Goal: Task Accomplishment & Management: Complete application form

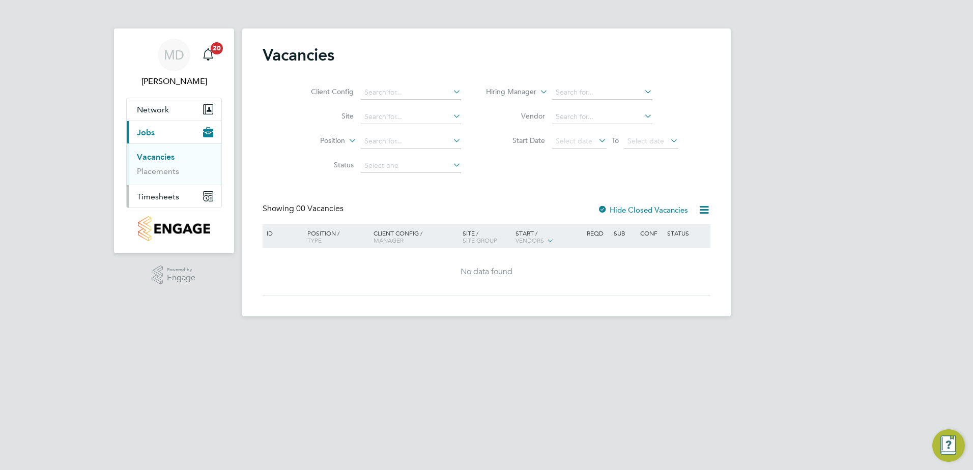
click at [157, 198] on span "Timesheets" at bounding box center [158, 197] width 42 height 10
click at [154, 195] on span "Timesheets" at bounding box center [158, 197] width 42 height 10
click at [156, 183] on link "Timesheets" at bounding box center [158, 180] width 42 height 10
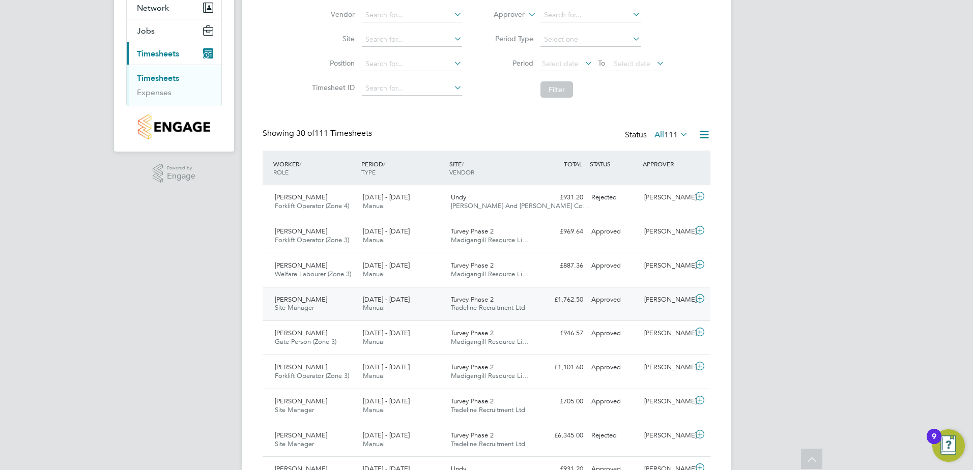
click at [299, 300] on span "[PERSON_NAME]" at bounding box center [301, 299] width 52 height 9
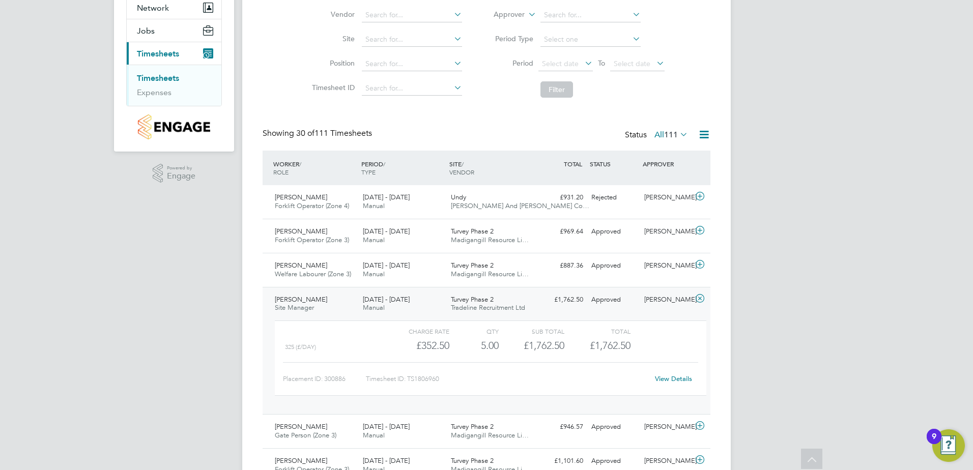
click at [678, 376] on link "View Details" at bounding box center [673, 379] width 37 height 9
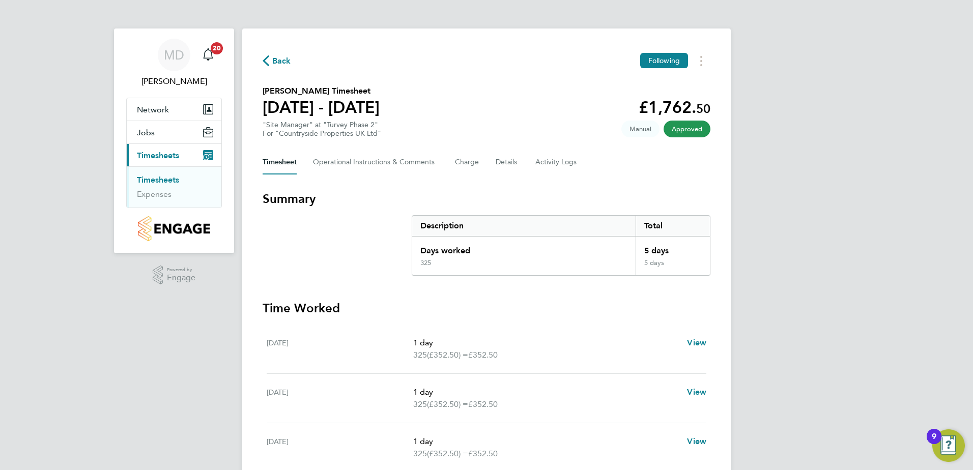
click at [637, 128] on span "Manual" at bounding box center [641, 129] width 38 height 17
drag, startPoint x: 376, startPoint y: 162, endPoint x: 383, endPoint y: 162, distance: 6.6
click at [376, 162] on Comments-tab "Operational Instructions & Comments" at bounding box center [376, 162] width 126 height 24
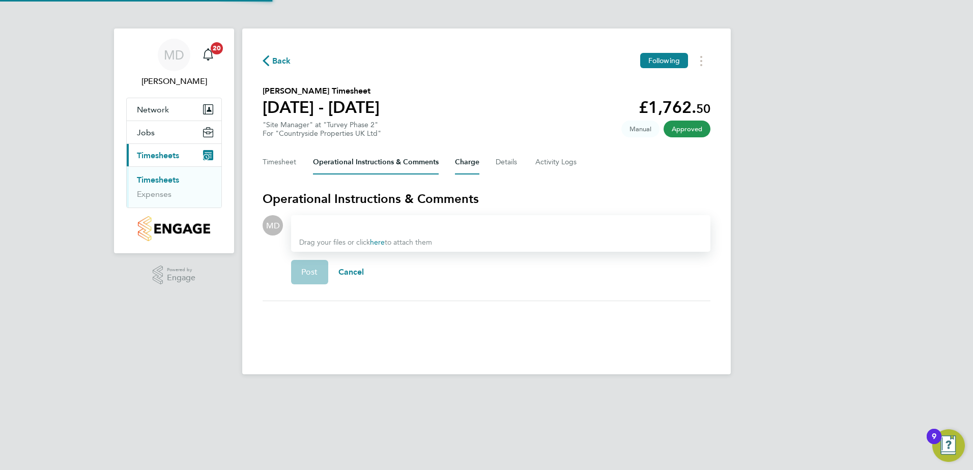
click at [473, 163] on button "Charge" at bounding box center [467, 162] width 24 height 24
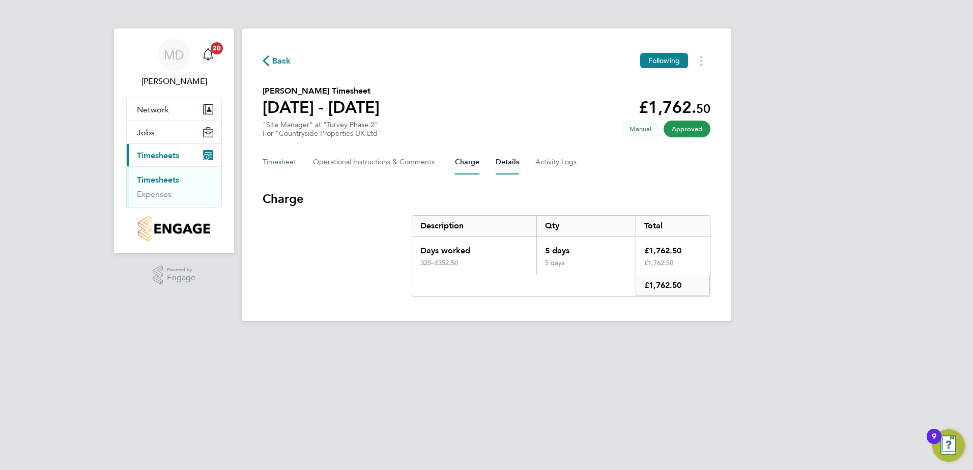
click at [510, 160] on button "Details" at bounding box center [507, 162] width 23 height 24
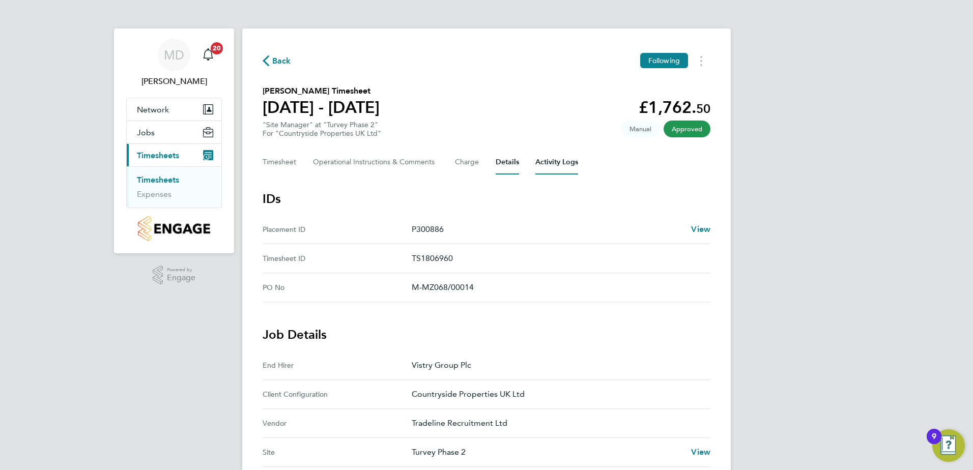
click at [557, 164] on Logs-tab "Activity Logs" at bounding box center [556, 162] width 43 height 24
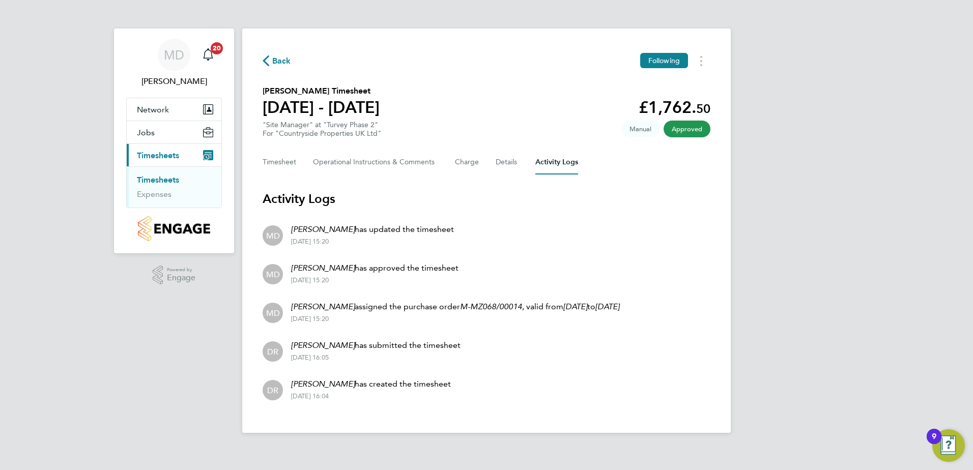
click at [491, 162] on div "Timesheet Operational Instructions & Comments Charge Details Activity Logs" at bounding box center [487, 162] width 448 height 24
click at [506, 162] on button "Details" at bounding box center [507, 162] width 23 height 24
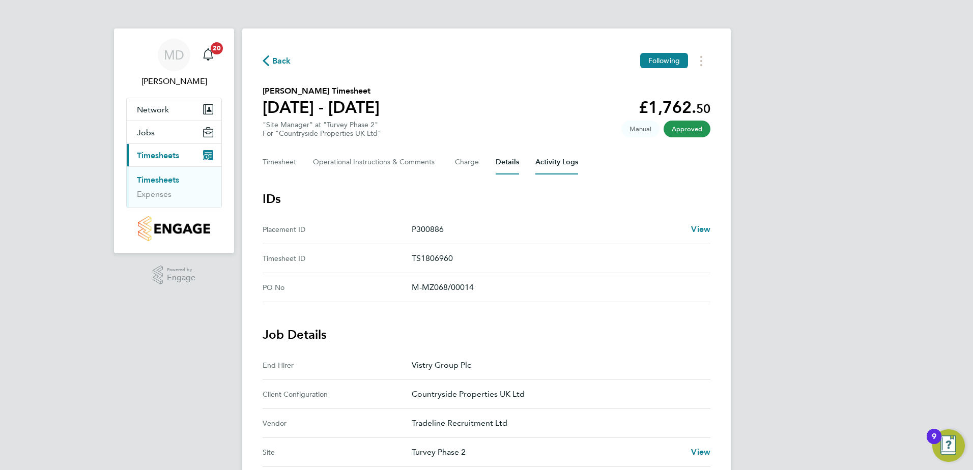
click at [561, 165] on Logs-tab "Activity Logs" at bounding box center [556, 162] width 43 height 24
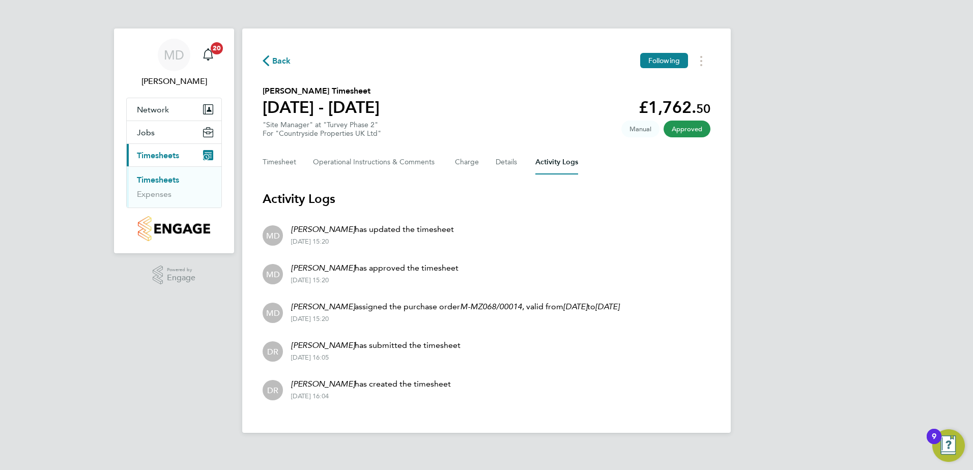
click at [683, 127] on span "Approved" at bounding box center [687, 129] width 47 height 17
click at [702, 65] on button "Timesheets Menu" at bounding box center [701, 61] width 18 height 16
click at [685, 134] on span "Approved" at bounding box center [687, 129] width 47 height 17
click at [639, 133] on span "Manual" at bounding box center [641, 129] width 38 height 17
click at [641, 132] on span "Manual" at bounding box center [641, 129] width 38 height 17
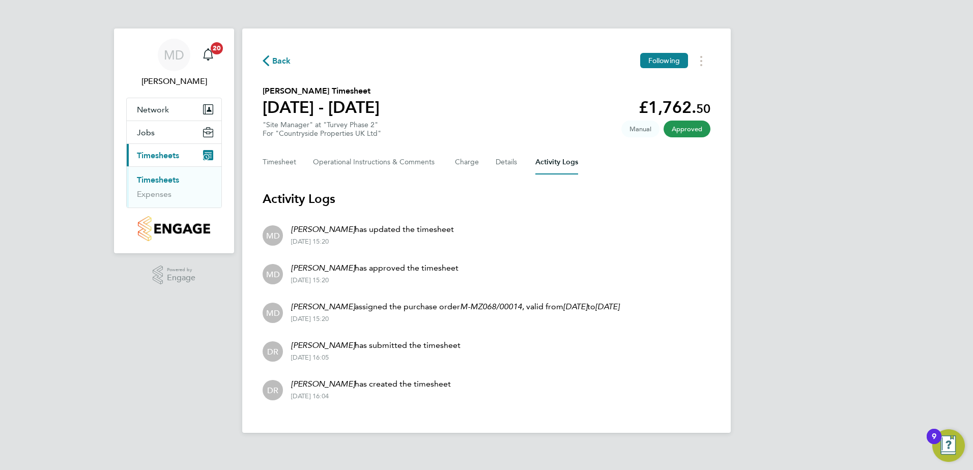
click at [641, 132] on span "Manual" at bounding box center [641, 129] width 38 height 17
drag, startPoint x: 641, startPoint y: 132, endPoint x: 670, endPoint y: 131, distance: 29.1
click at [681, 127] on span "Approved" at bounding box center [687, 129] width 47 height 17
click at [468, 165] on button "Charge" at bounding box center [467, 162] width 24 height 24
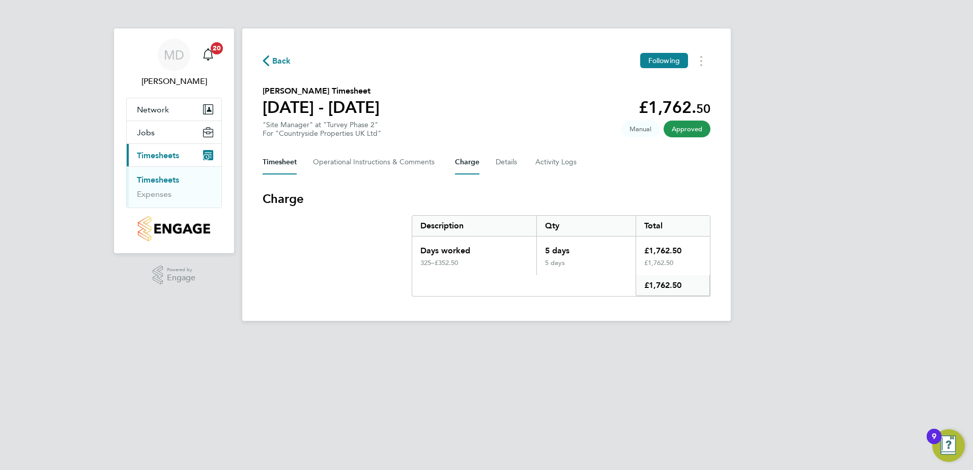
click at [273, 162] on button "Timesheet" at bounding box center [280, 162] width 34 height 24
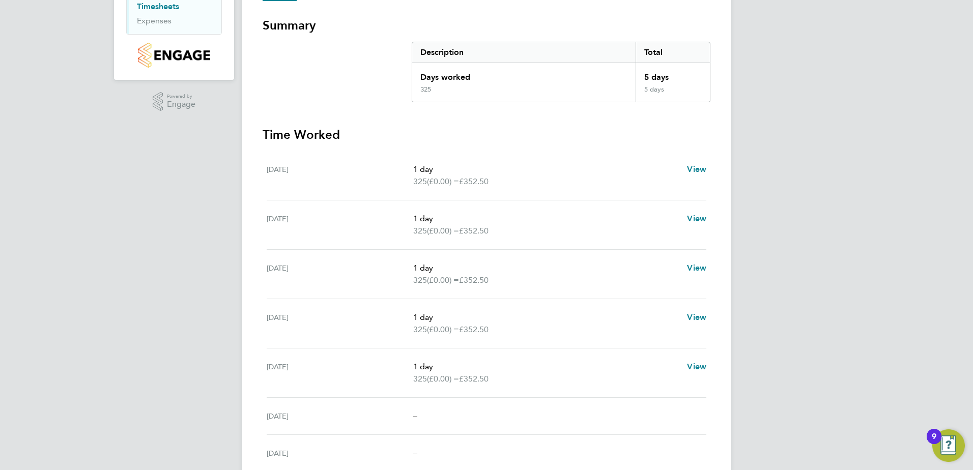
scroll to position [216, 0]
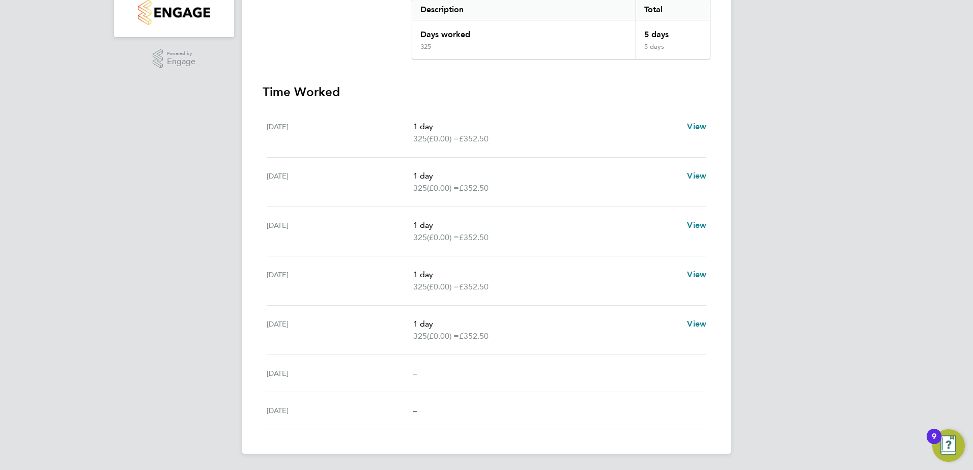
click at [415, 375] on span "–" at bounding box center [415, 374] width 4 height 10
click at [283, 374] on div "Sat 23 Aug" at bounding box center [340, 374] width 147 height 12
click at [275, 330] on div "Fri 22 Aug" at bounding box center [340, 330] width 147 height 24
drag, startPoint x: 277, startPoint y: 329, endPoint x: 419, endPoint y: 311, distance: 143.2
click at [418, 311] on div "Fri 22 Aug 1 day 325 (£0.00) = £352.50 View" at bounding box center [487, 330] width 440 height 49
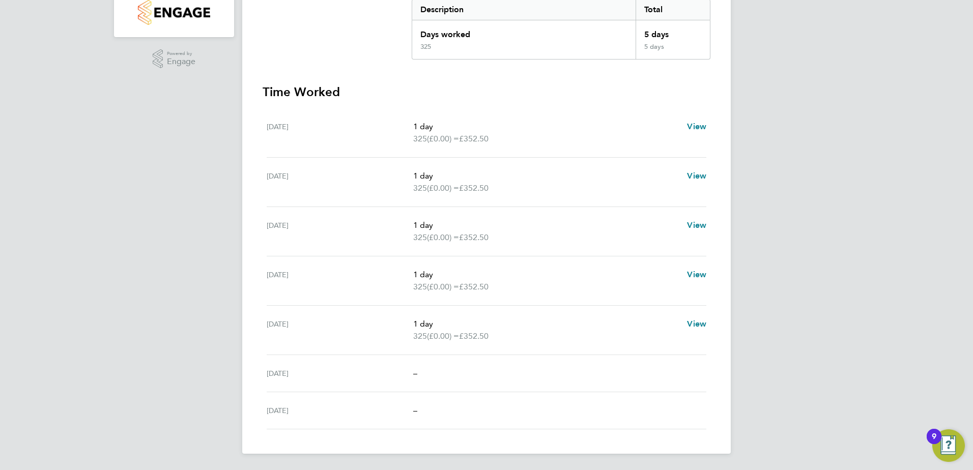
click at [433, 326] on p "1 day" at bounding box center [546, 324] width 266 height 12
click at [438, 291] on span "(£0.00) =" at bounding box center [443, 287] width 32 height 10
click at [435, 227] on p "1 day" at bounding box center [546, 225] width 266 height 12
click at [441, 166] on div "Tue 19 Aug 1 day 325 (£0.00) = £352.50 View" at bounding box center [487, 182] width 440 height 49
click at [445, 118] on div "Mon 18 Aug 1 day 325 (£0.00) = £352.50 View" at bounding box center [487, 132] width 440 height 49
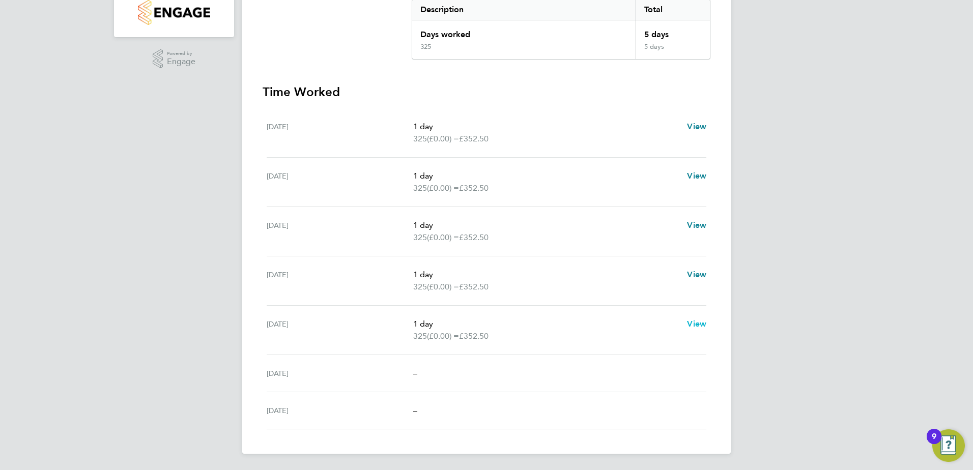
click at [699, 324] on span "View" at bounding box center [696, 324] width 19 height 10
select select "1"
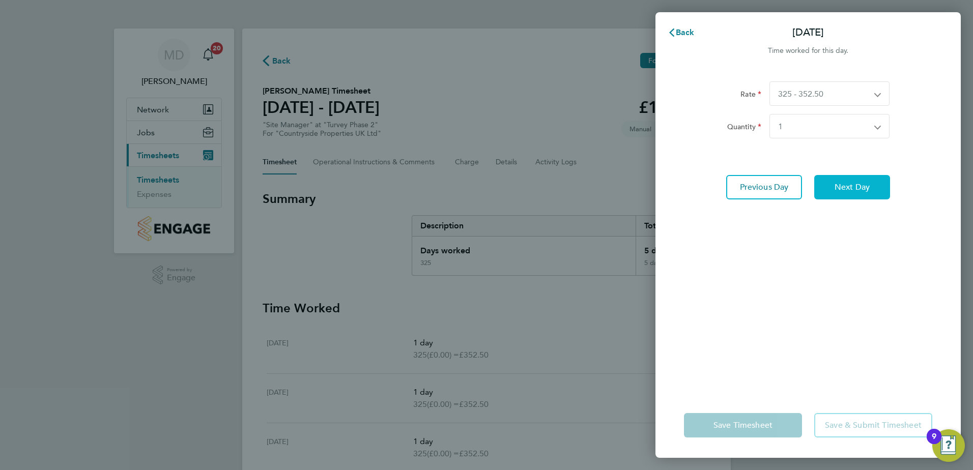
click at [836, 185] on span "Next Day" at bounding box center [852, 187] width 35 height 10
click at [875, 126] on select "Select quantity 0.5 1" at bounding box center [823, 126] width 107 height 23
select select "1"
click at [770, 115] on select "Select quantity 0.5 1" at bounding box center [823, 126] width 107 height 23
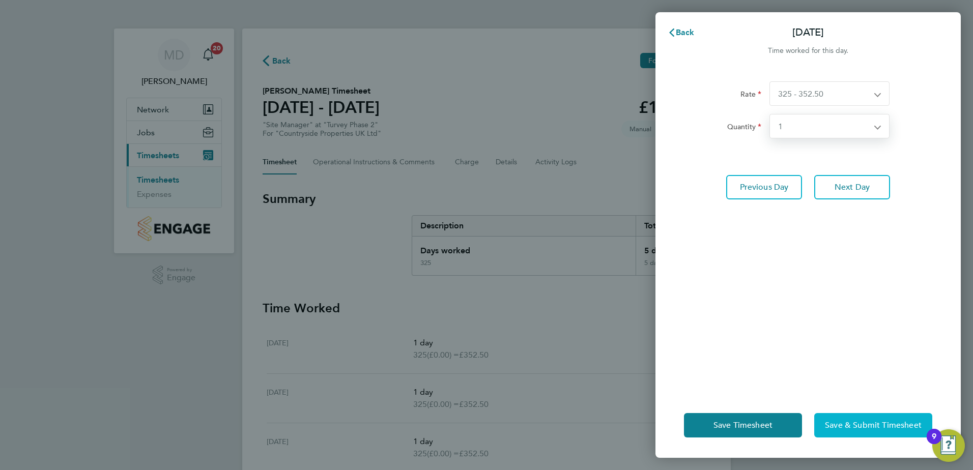
click at [869, 422] on span "Save & Submit Timesheet" at bounding box center [873, 425] width 97 height 10
click at [860, 424] on span "Save & Submit Timesheet" at bounding box center [873, 425] width 97 height 10
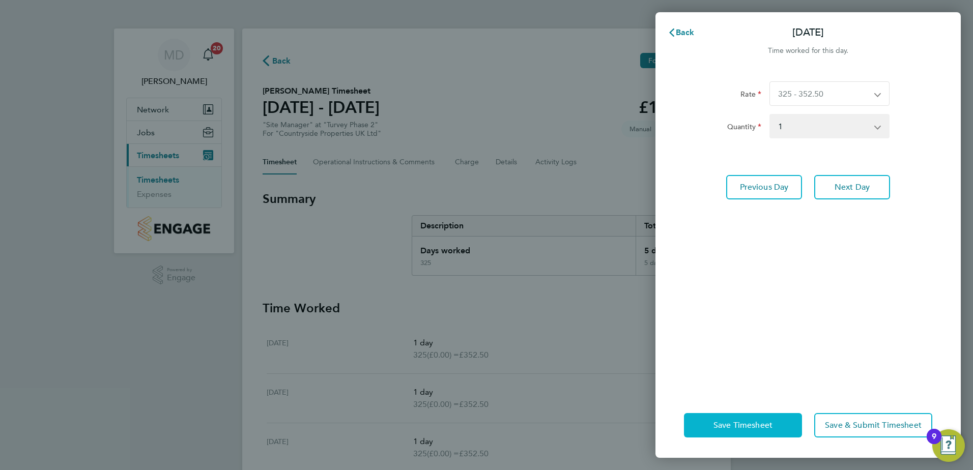
click at [724, 425] on span "Save Timesheet" at bounding box center [743, 425] width 59 height 10
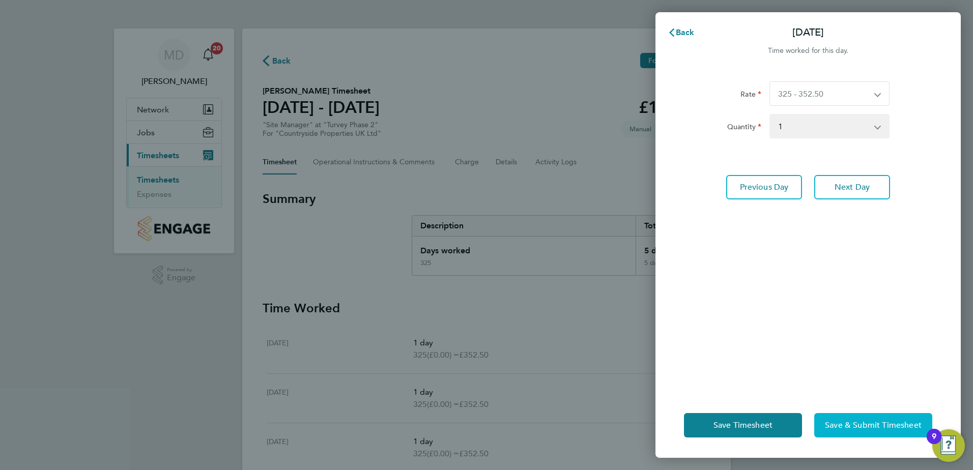
click at [868, 422] on span "Save & Submit Timesheet" at bounding box center [873, 425] width 97 height 10
click at [481, 87] on div "Back Sat 23 Aug Time worked for this day. Rate 325 - 352.50 Quantity Select qua…" at bounding box center [486, 235] width 973 height 470
click at [876, 424] on span "Save & Submit Timesheet" at bounding box center [873, 425] width 97 height 10
click at [679, 33] on span "Back" at bounding box center [685, 32] width 19 height 10
